Goal: Find specific page/section: Find specific page/section

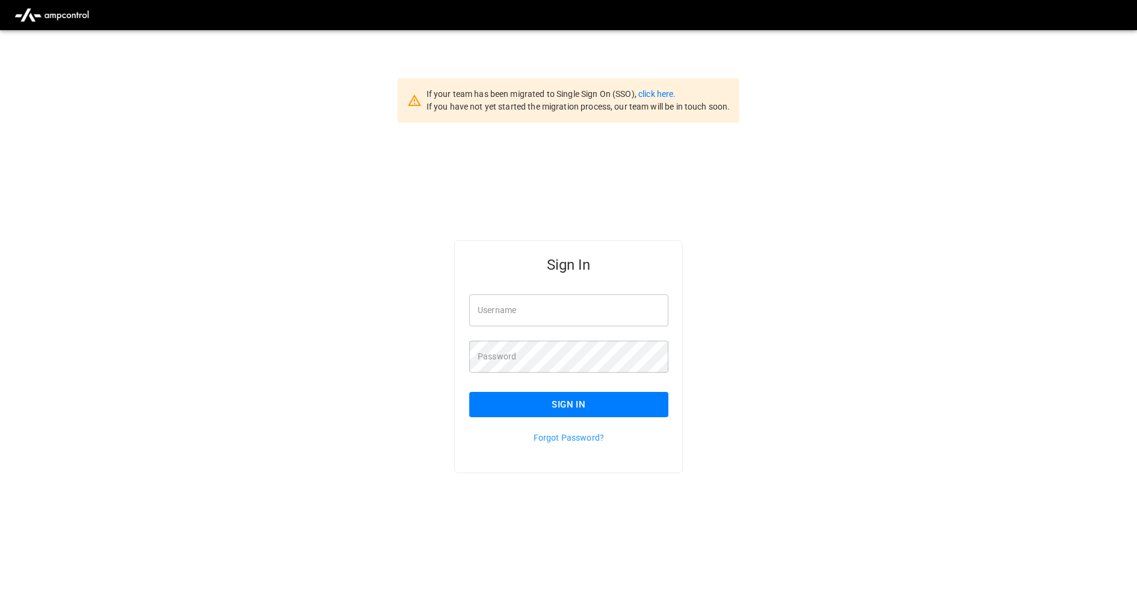
type input "**********"
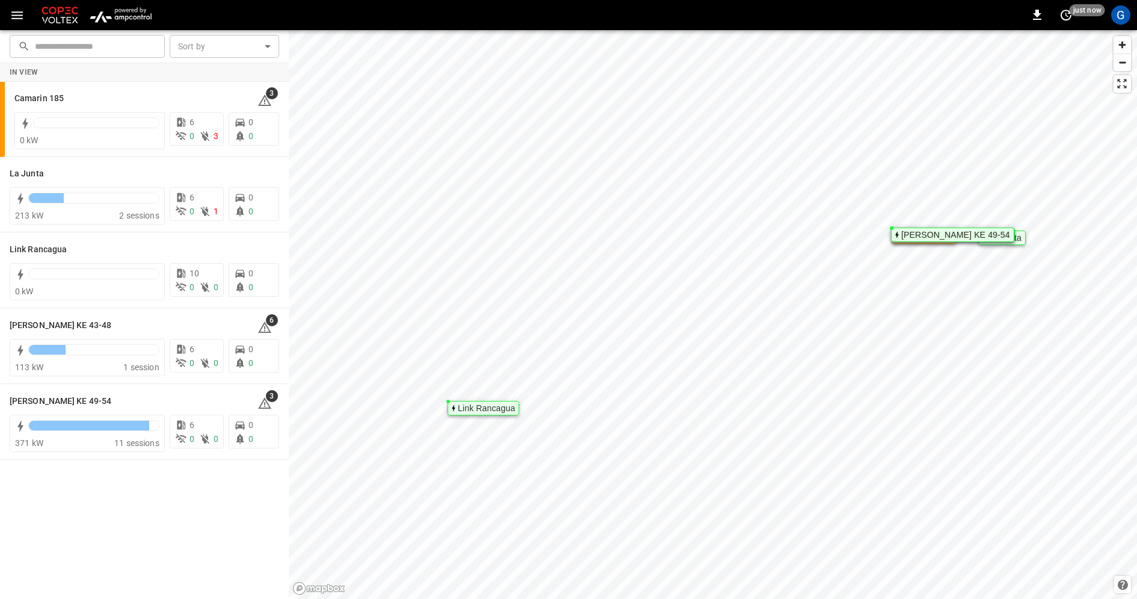
click at [19, 14] on icon "button" at bounding box center [16, 15] width 11 height 8
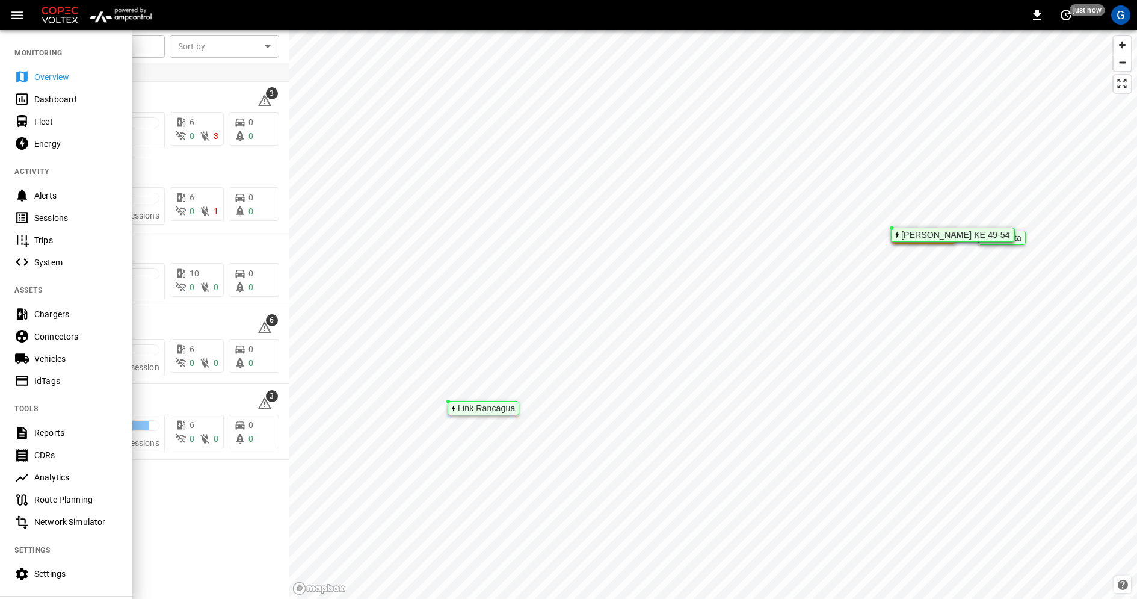
click at [72, 358] on div "Vehicles" at bounding box center [76, 359] width 84 height 12
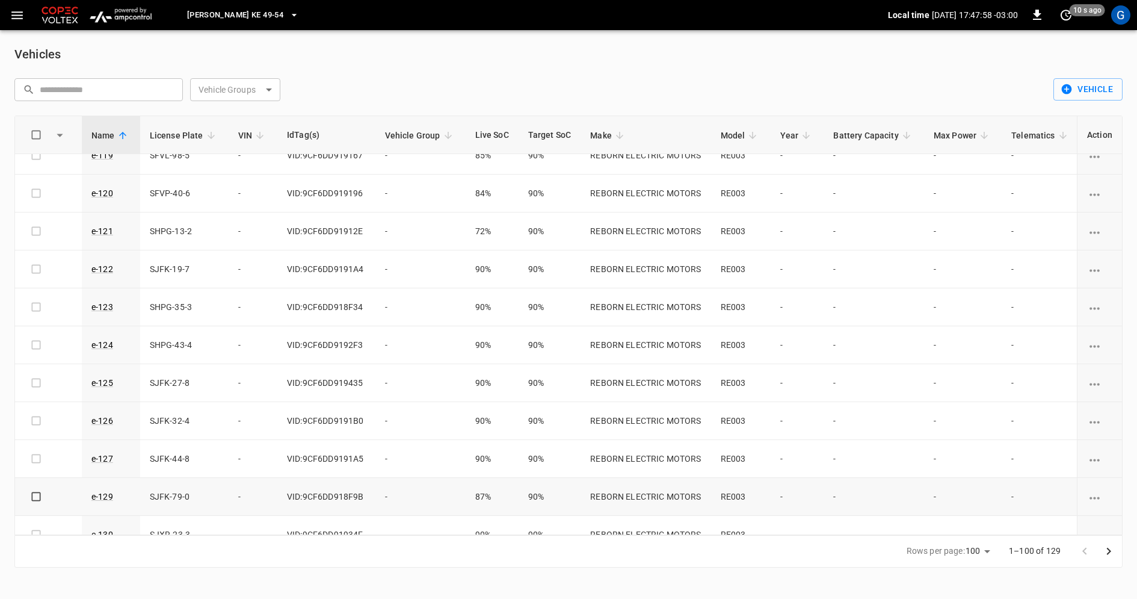
scroll to position [872, 0]
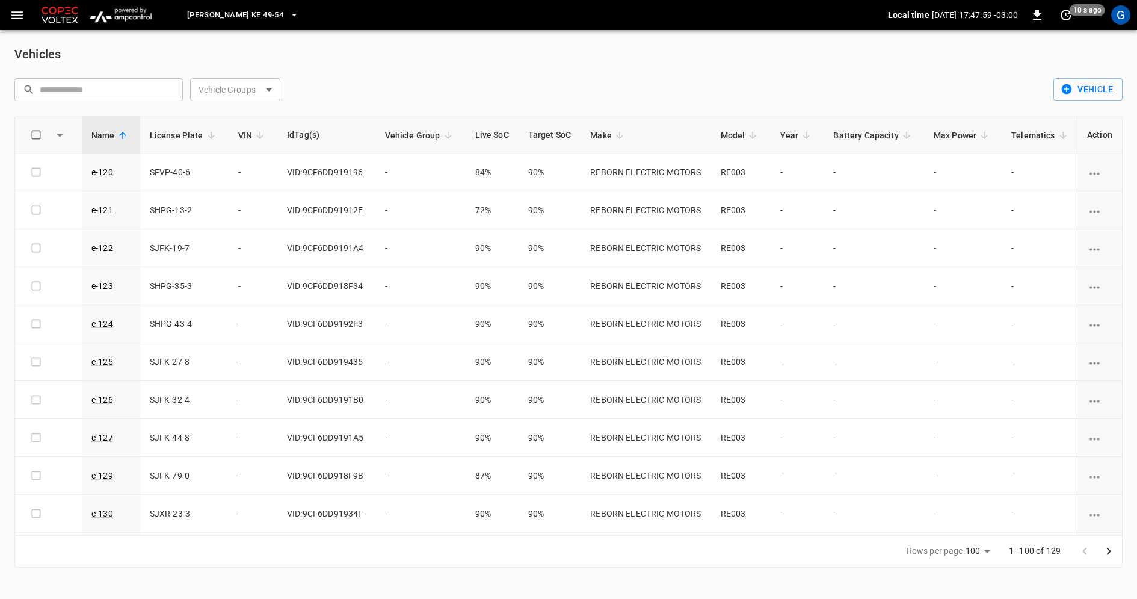
click at [1110, 552] on icon "Go to next page" at bounding box center [1109, 551] width 14 height 14
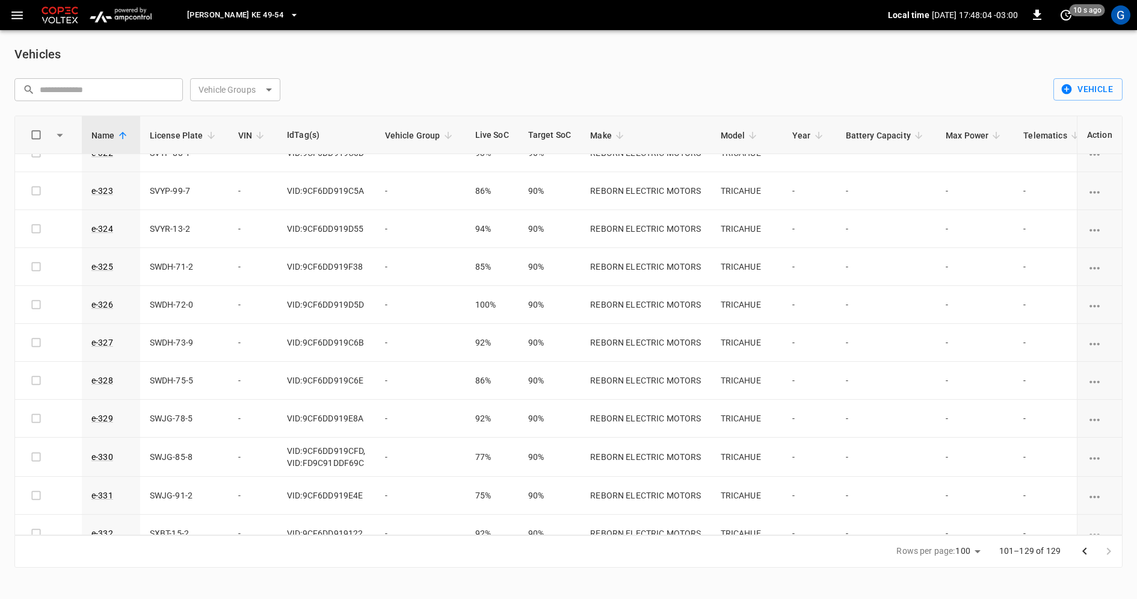
scroll to position [791, 0]
